Goal: Task Accomplishment & Management: Manage account settings

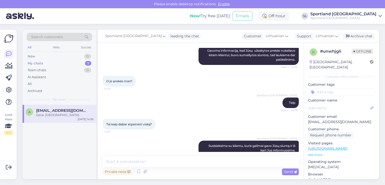
scroll to position [1032, 0]
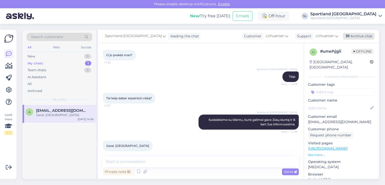
click at [362, 33] on div "Archive chat" at bounding box center [359, 36] width 32 height 7
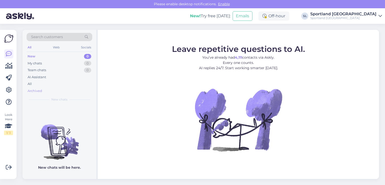
click at [43, 88] on div "Archived" at bounding box center [60, 90] width 66 height 7
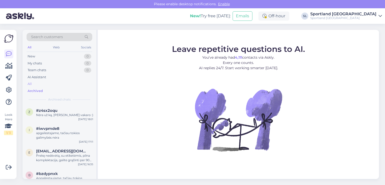
click at [40, 84] on div "All" at bounding box center [60, 83] width 66 height 7
click at [6, 68] on icon at bounding box center [8, 66] width 7 height 6
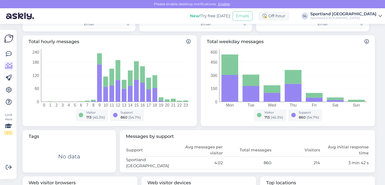
scroll to position [15, 0]
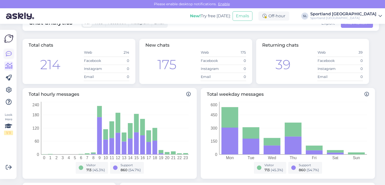
click at [11, 54] on icon at bounding box center [9, 54] width 6 height 6
